Goal: Find contact information: Find contact information

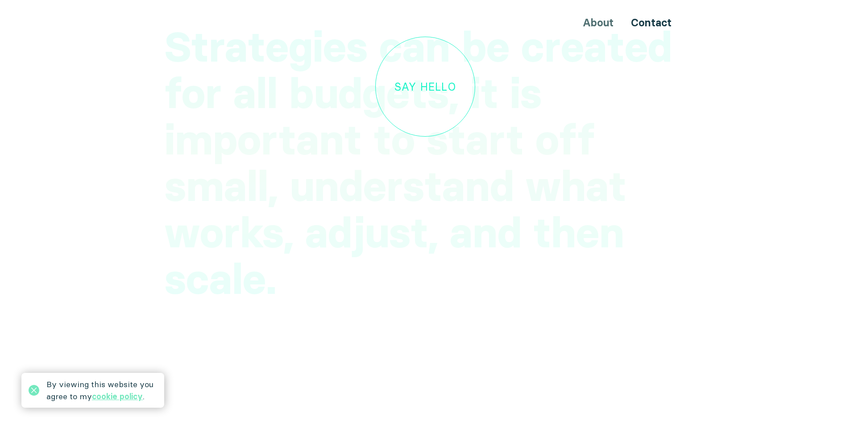
scroll to position [2592, 0]
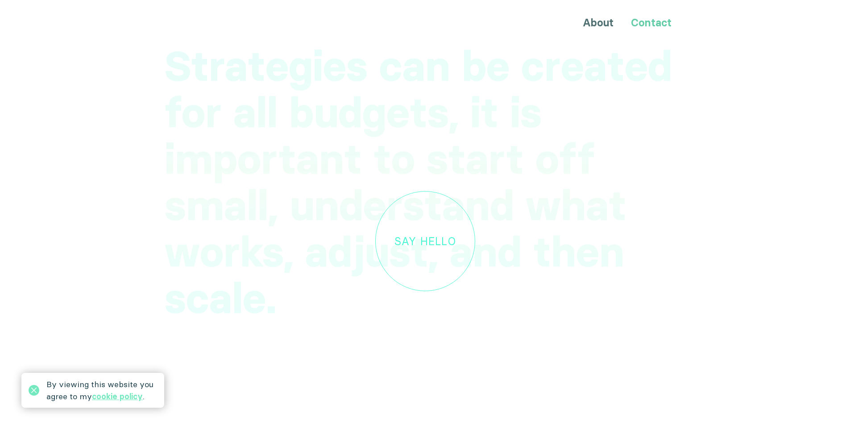
click at [661, 24] on link "Contact" at bounding box center [651, 22] width 41 height 13
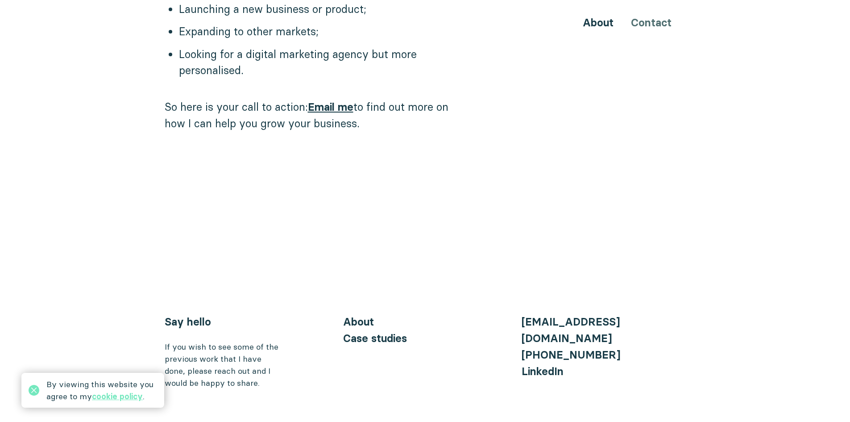
scroll to position [905, 0]
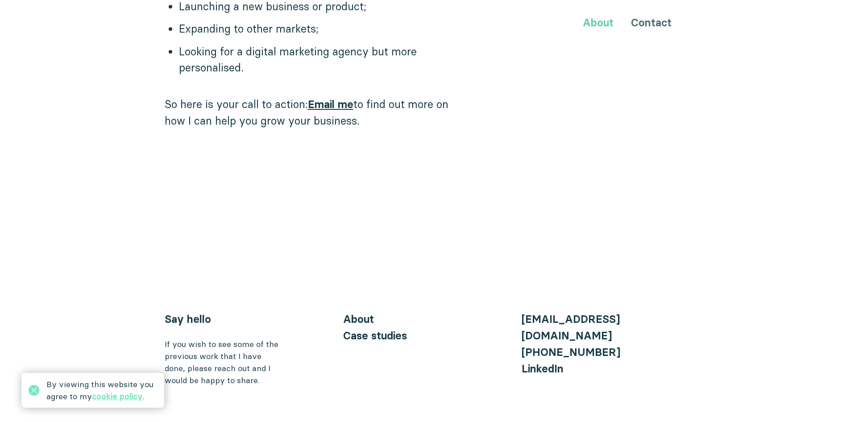
click at [596, 17] on link "About" at bounding box center [598, 22] width 31 height 13
